Goal: Use online tool/utility: Utilize a website feature to perform a specific function

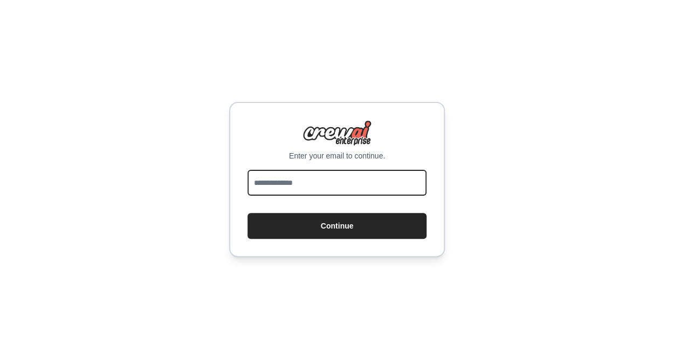
click at [307, 184] on input "email" at bounding box center [337, 183] width 179 height 26
type input "**********"
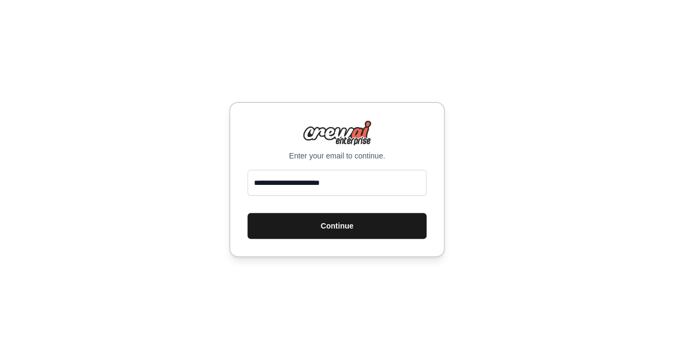
click at [351, 227] on button "Continue" at bounding box center [337, 226] width 179 height 26
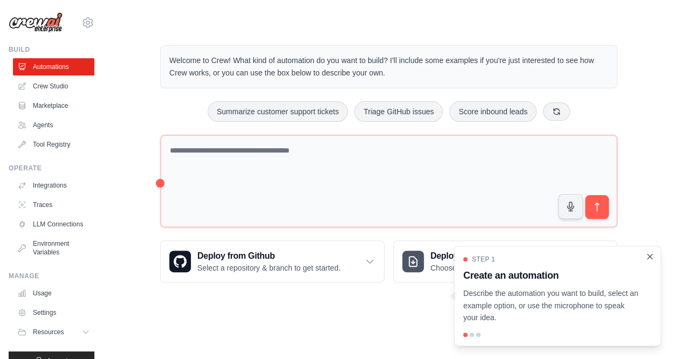
click at [651, 258] on icon "Close walkthrough" at bounding box center [650, 256] width 5 height 5
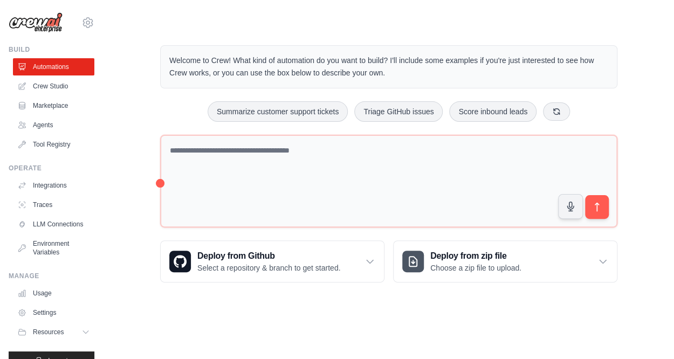
click at [651, 258] on div "Welcome to Crew! What kind of automation do you want to build? I'll include som…" at bounding box center [389, 164] width 536 height 272
click at [294, 113] on button "Summarize customer support tickets" at bounding box center [278, 111] width 140 height 20
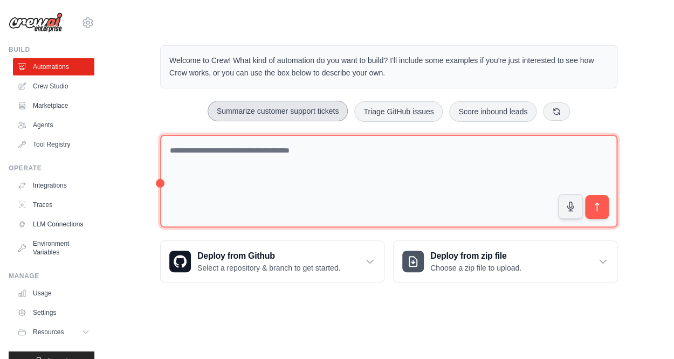
type textarea "**********"
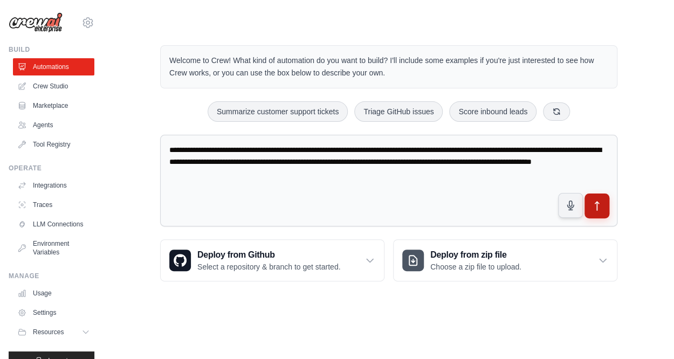
click at [598, 203] on icon "submit" at bounding box center [597, 206] width 11 height 11
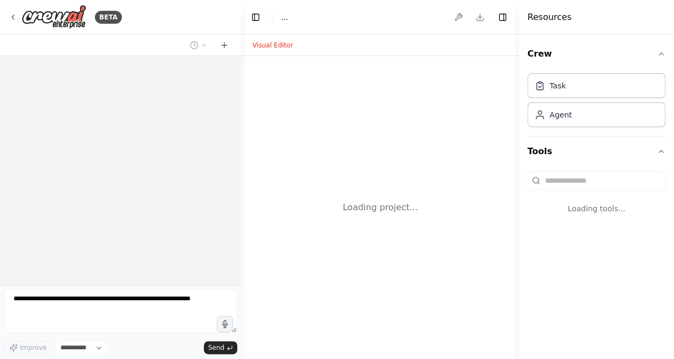
select select "****"
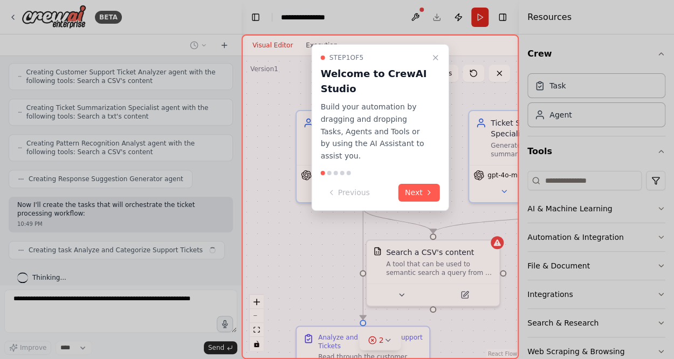
scroll to position [321, 0]
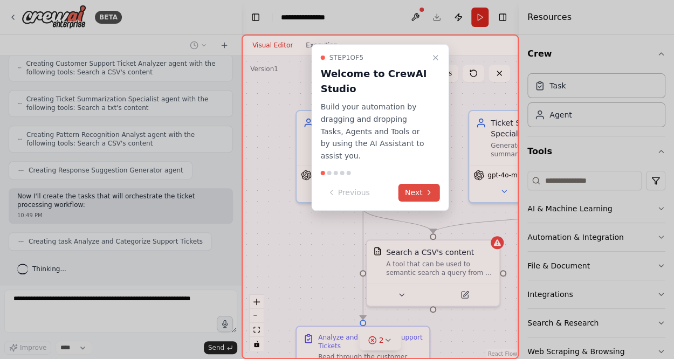
click at [422, 184] on button "Next" at bounding box center [420, 193] width 42 height 18
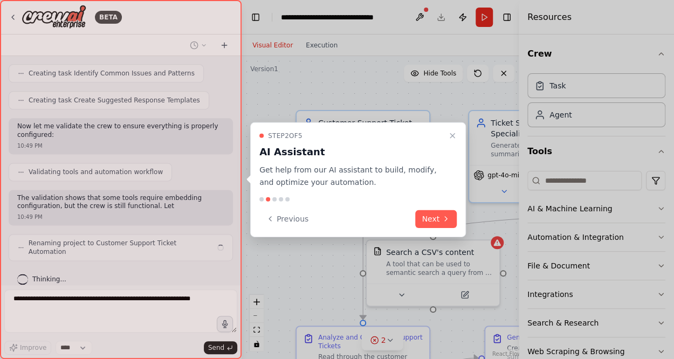
scroll to position [552, 0]
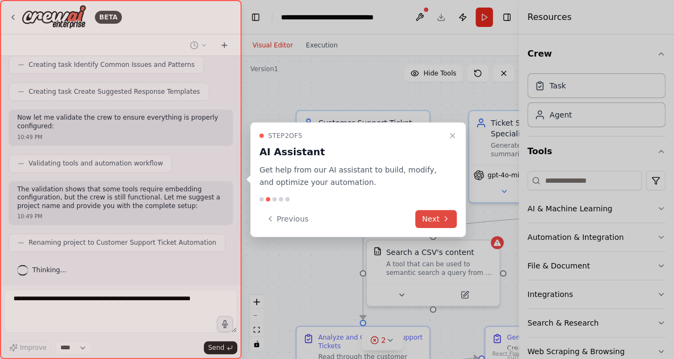
click at [431, 218] on button "Next" at bounding box center [436, 219] width 42 height 18
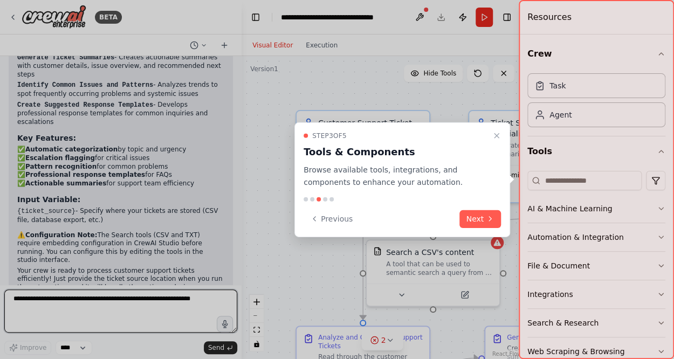
scroll to position [936, 0]
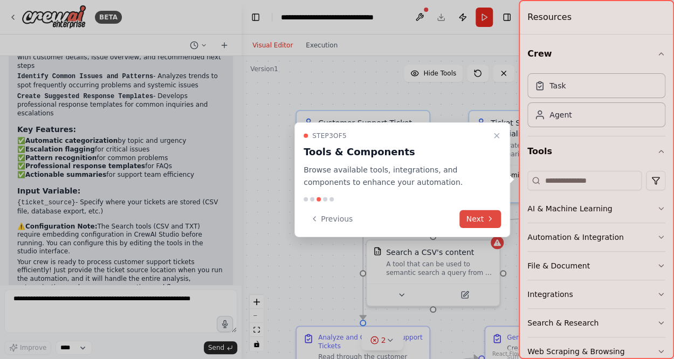
click at [477, 217] on button "Next" at bounding box center [480, 219] width 42 height 18
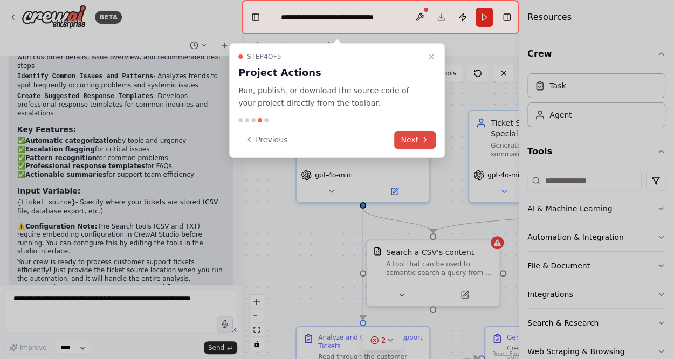
click at [415, 137] on button "Next" at bounding box center [415, 140] width 42 height 18
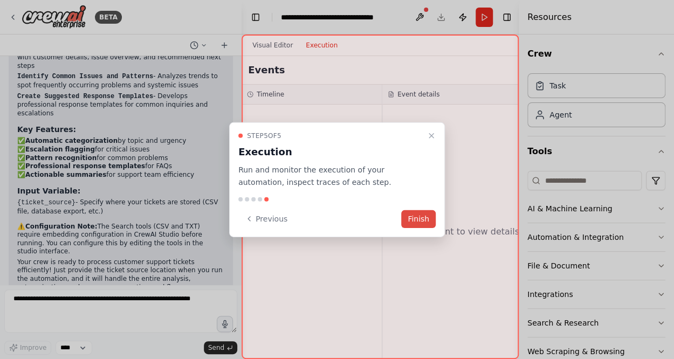
click at [427, 217] on button "Finish" at bounding box center [418, 219] width 35 height 18
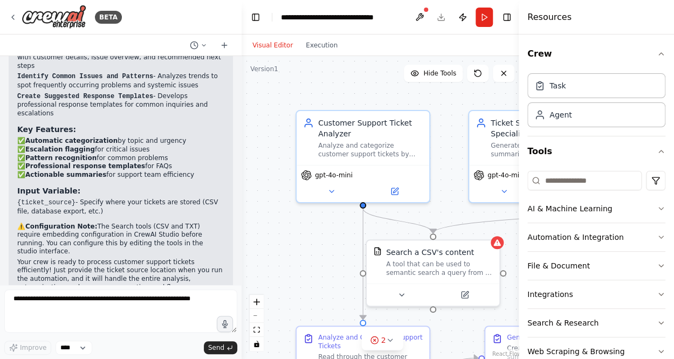
click at [270, 267] on div ".deletable-edge-delete-btn { width: 20px; height: 20px; border: 0px solid #ffff…" at bounding box center [382, 207] width 281 height 303
click at [657, 52] on icon "button" at bounding box center [661, 54] width 9 height 9
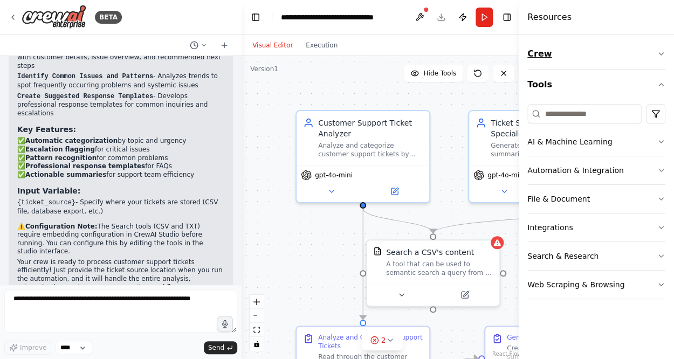
click at [661, 51] on icon "button" at bounding box center [661, 54] width 9 height 9
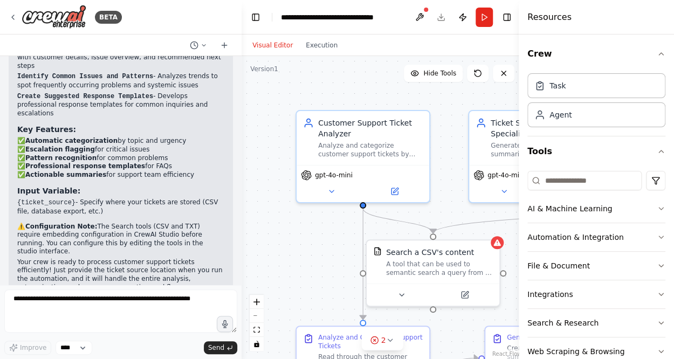
scroll to position [23, 0]
